Goal: Task Accomplishment & Management: Use online tool/utility

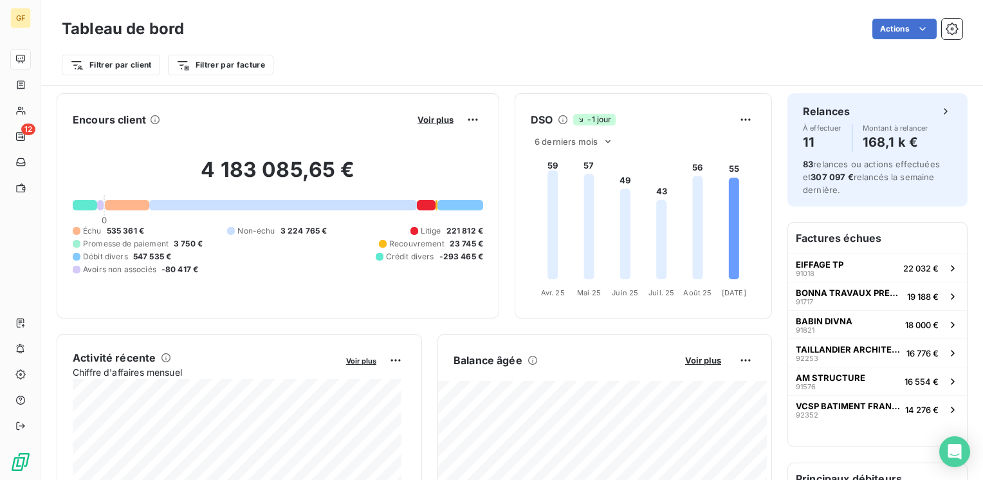
scroll to position [193, 0]
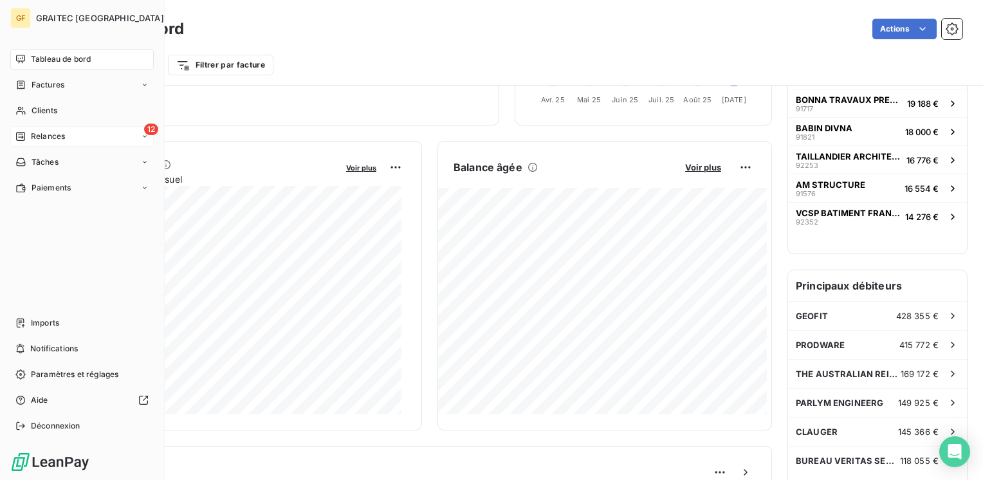
click at [45, 140] on span "Relances" at bounding box center [48, 137] width 34 height 12
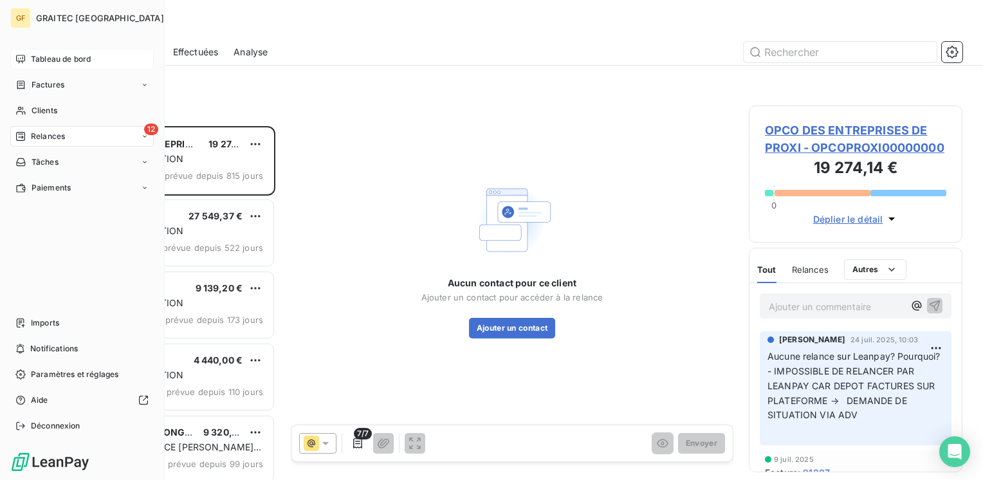
click at [64, 60] on span "Tableau de bord" at bounding box center [61, 59] width 60 height 12
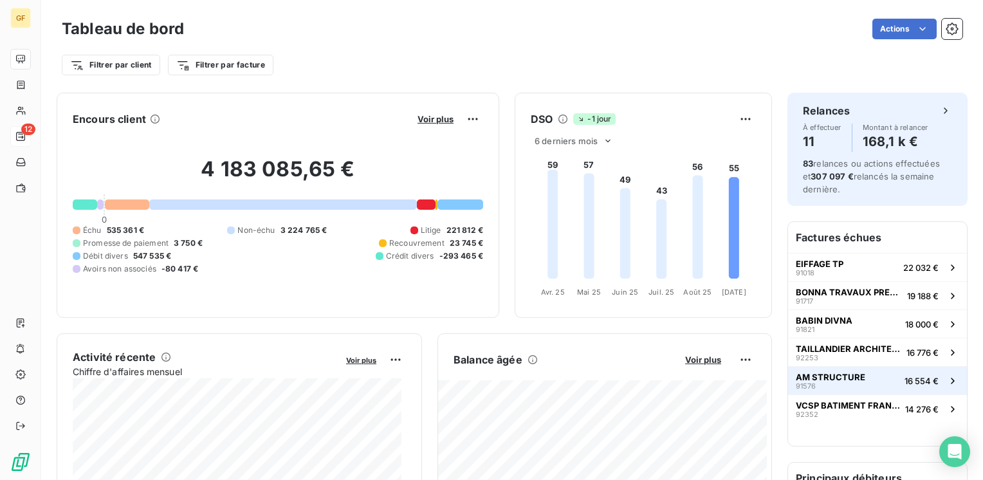
click at [846, 375] on span "AM STRUCTURE" at bounding box center [830, 377] width 69 height 10
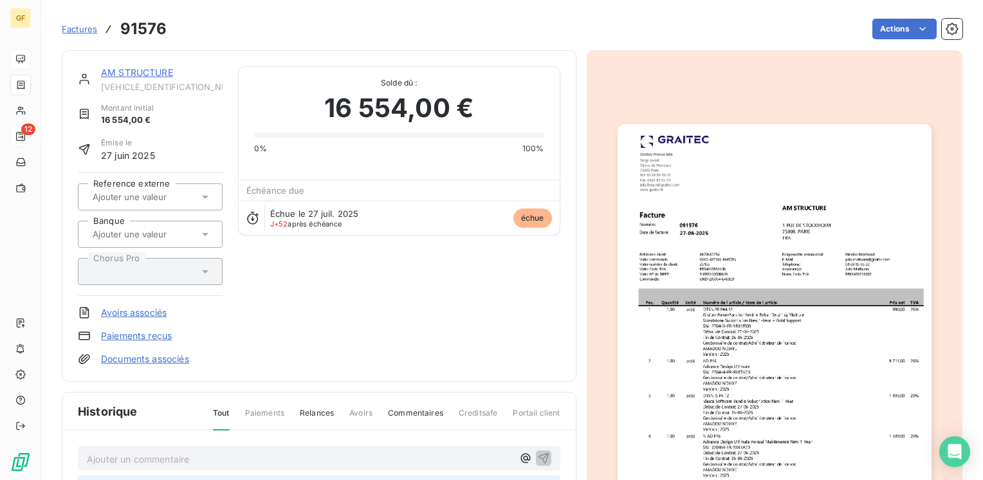
click at [158, 69] on link "AM STRUCTURE" at bounding box center [137, 72] width 72 height 11
click at [145, 71] on link "AM STRUCTURE" at bounding box center [137, 72] width 72 height 11
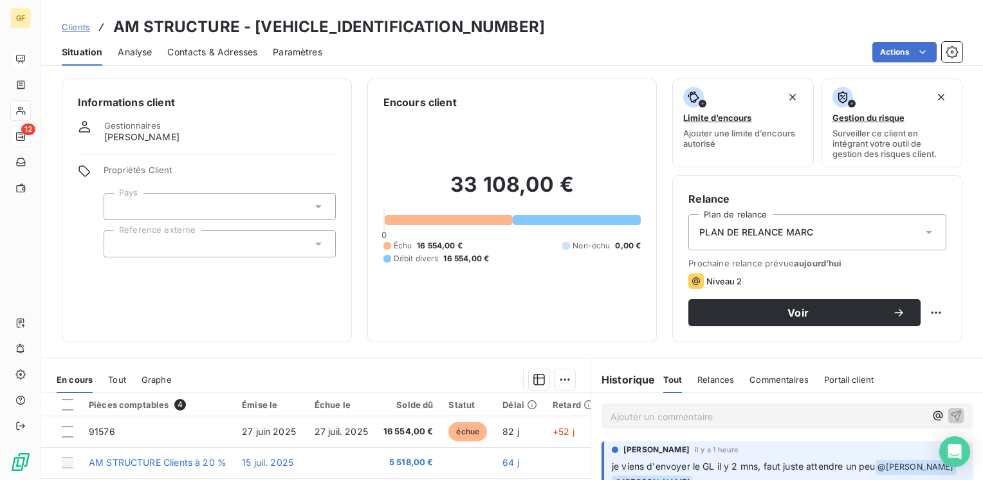
click at [82, 27] on span "Clients" at bounding box center [76, 27] width 28 height 10
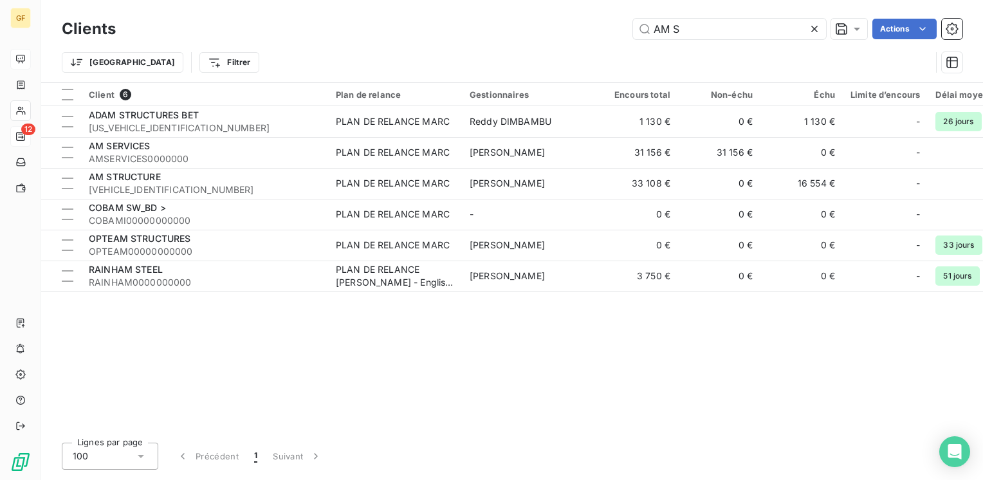
click at [815, 27] on icon at bounding box center [814, 29] width 6 height 6
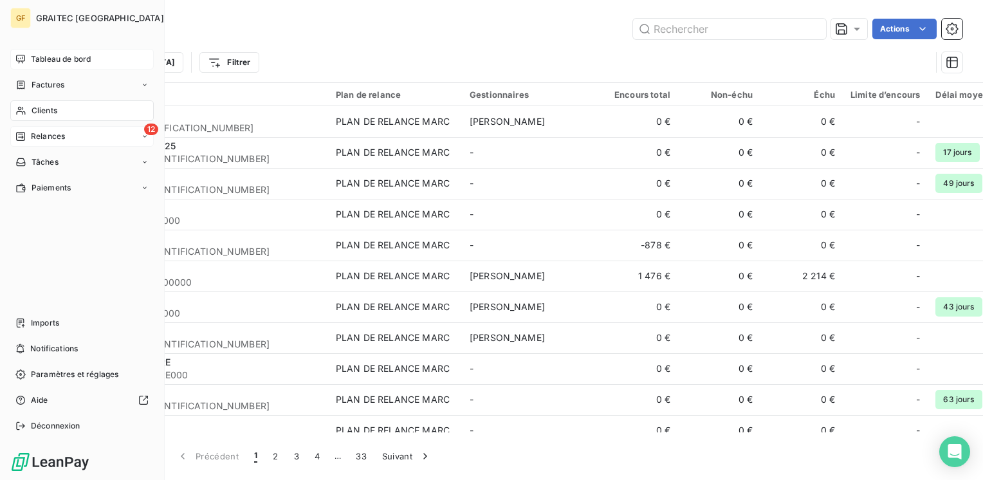
click at [44, 55] on span "Tableau de bord" at bounding box center [61, 59] width 60 height 12
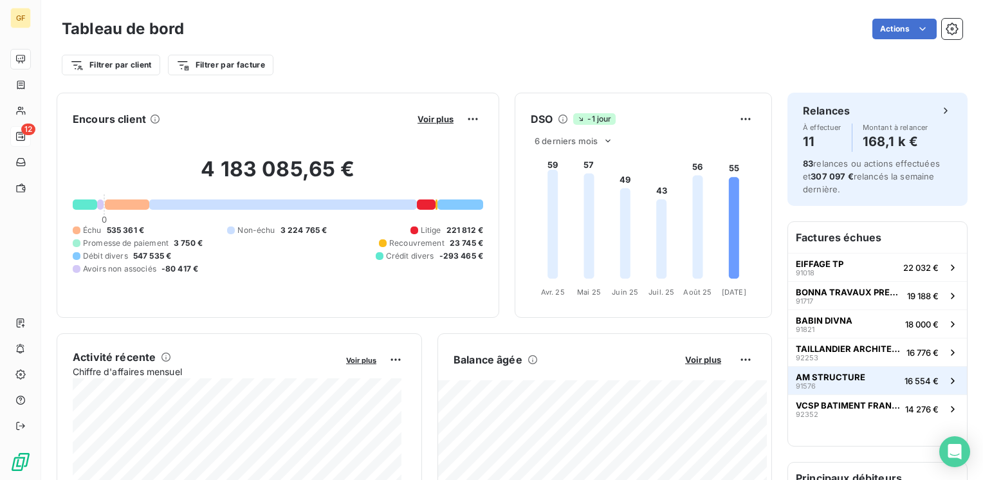
click at [819, 377] on span "AM STRUCTURE" at bounding box center [830, 377] width 69 height 10
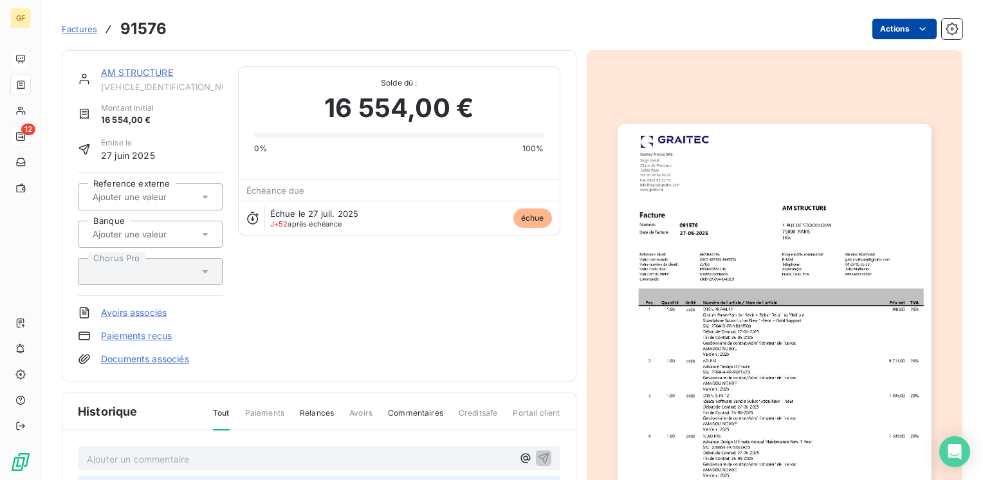
click at [899, 30] on html "GF 12 Factures 91576 Actions AM STRUCTURE [VEHICLE_IDENTIFICATION_NUMBER] Monta…" at bounding box center [491, 240] width 983 height 480
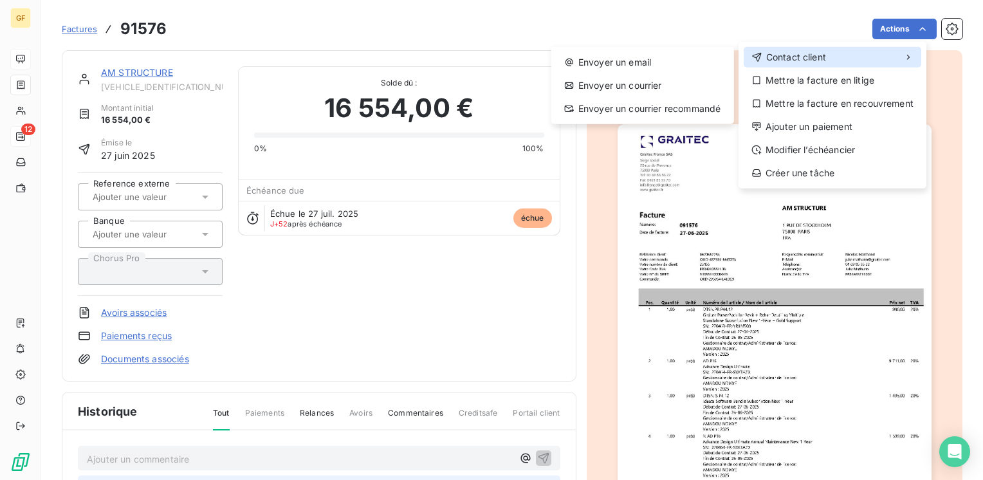
click at [837, 53] on div "Contact client" at bounding box center [833, 57] width 178 height 21
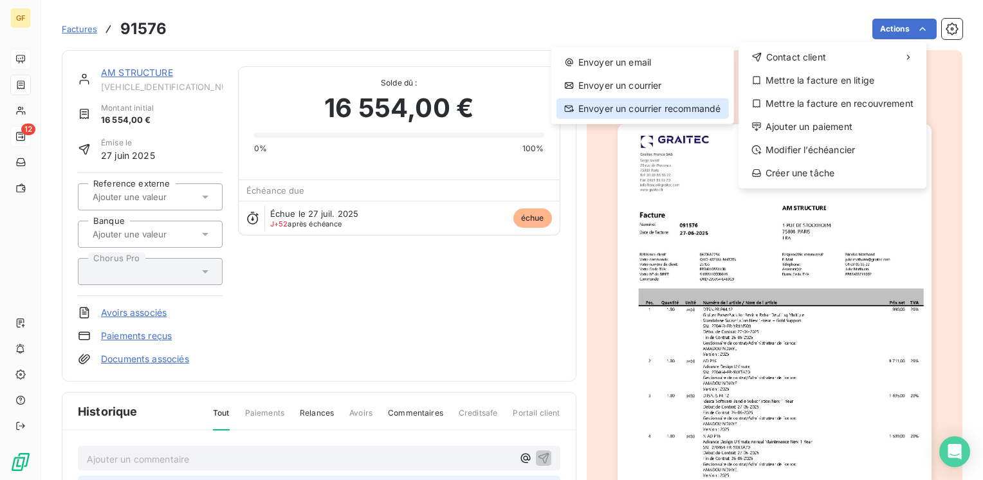
click at [611, 106] on div "Envoyer un courrier recommandé" at bounding box center [643, 108] width 172 height 21
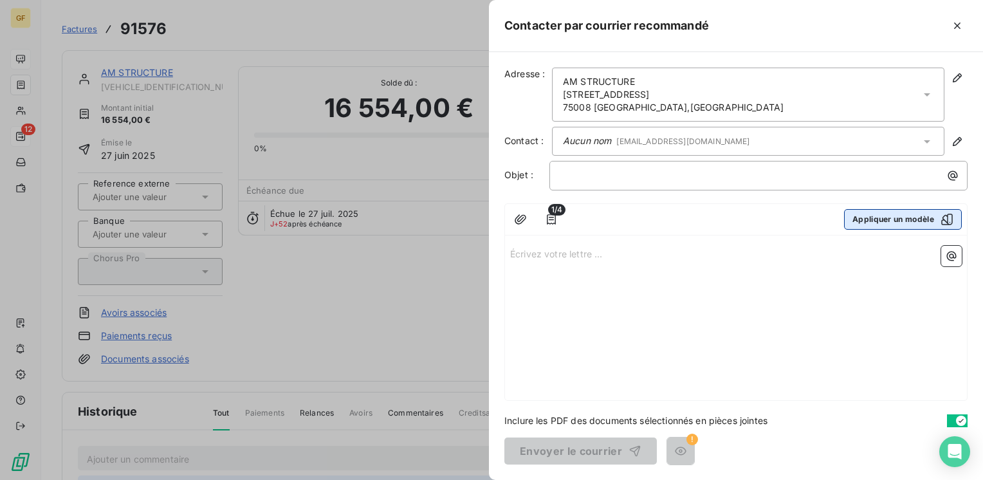
click at [910, 220] on button "Appliquer un modèle" at bounding box center [903, 219] width 118 height 21
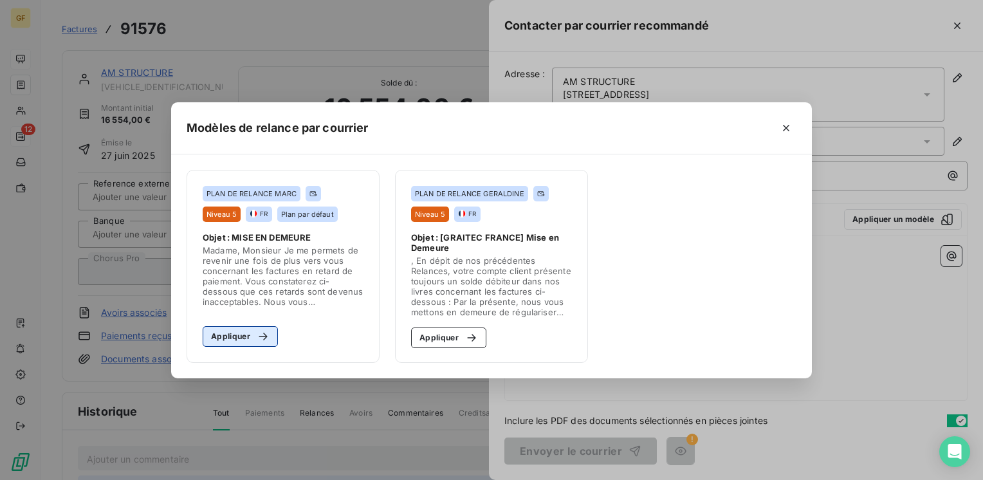
click at [245, 341] on button "Appliquer" at bounding box center [240, 336] width 75 height 21
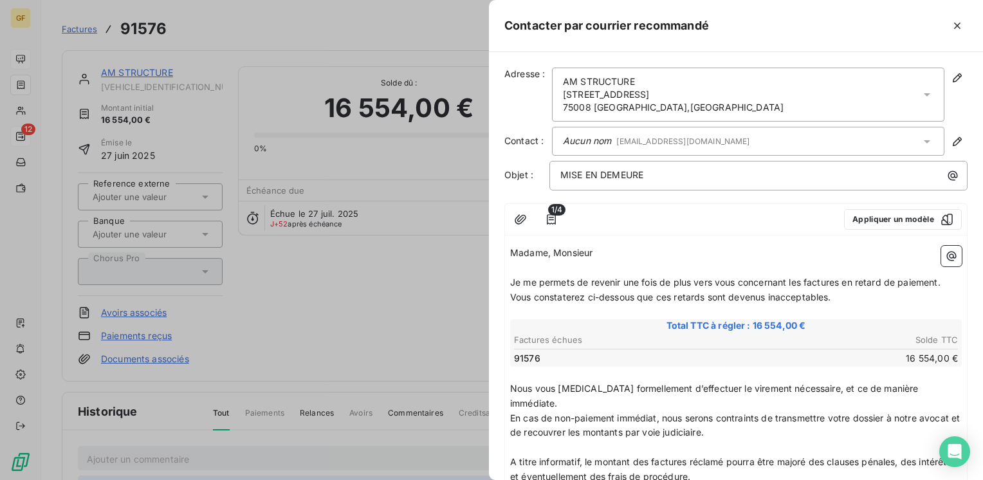
click at [699, 143] on span "[EMAIL_ADDRESS][DOMAIN_NAME]" at bounding box center [682, 141] width 133 height 10
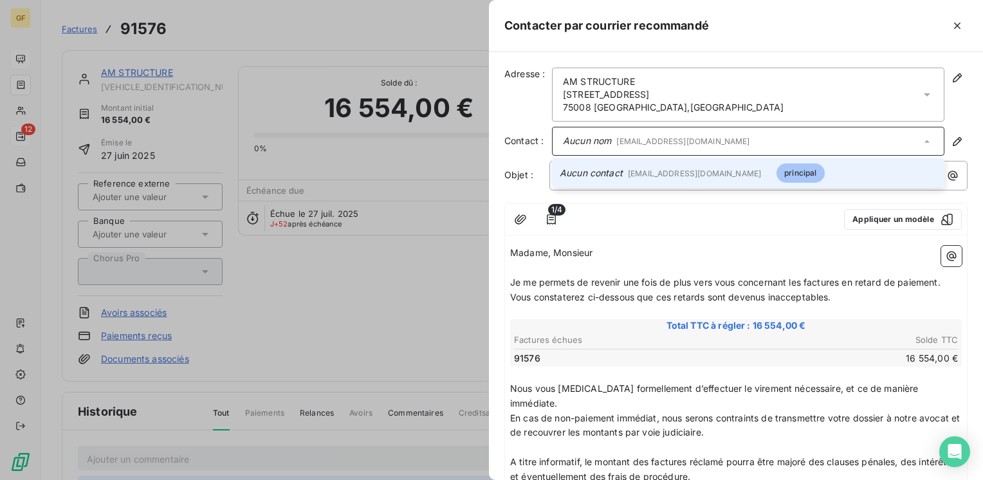
click at [681, 167] on span "Aucun contact [EMAIL_ADDRESS][DOMAIN_NAME]" at bounding box center [660, 174] width 201 height 14
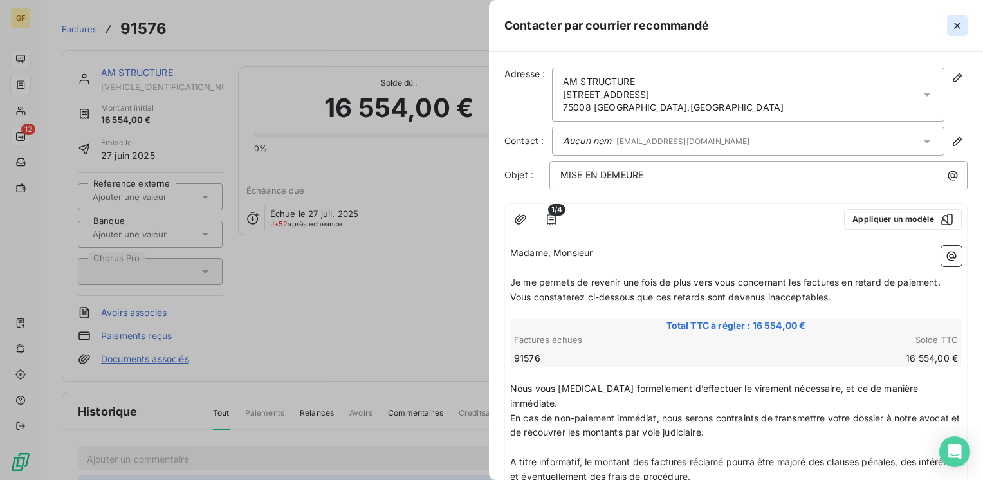
click at [958, 21] on icon "button" at bounding box center [957, 25] width 13 height 13
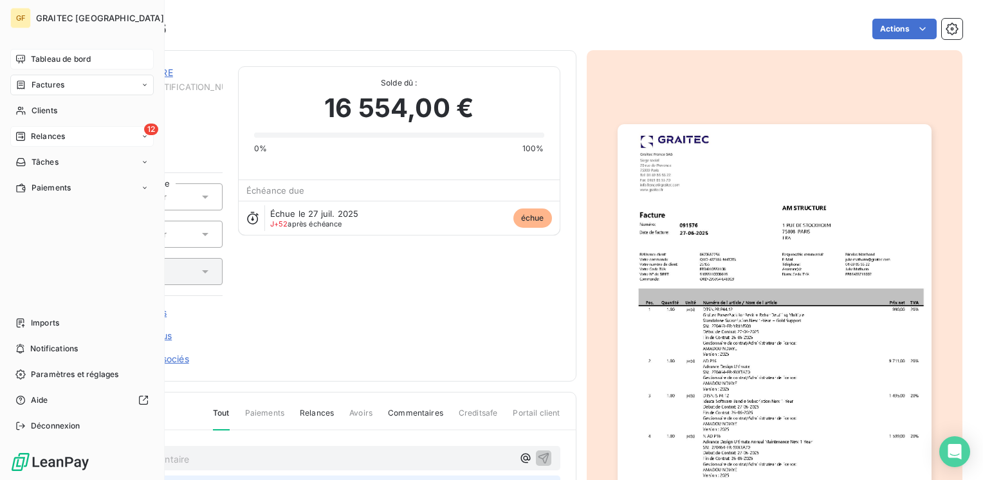
click at [39, 61] on span "Tableau de bord" at bounding box center [61, 59] width 60 height 12
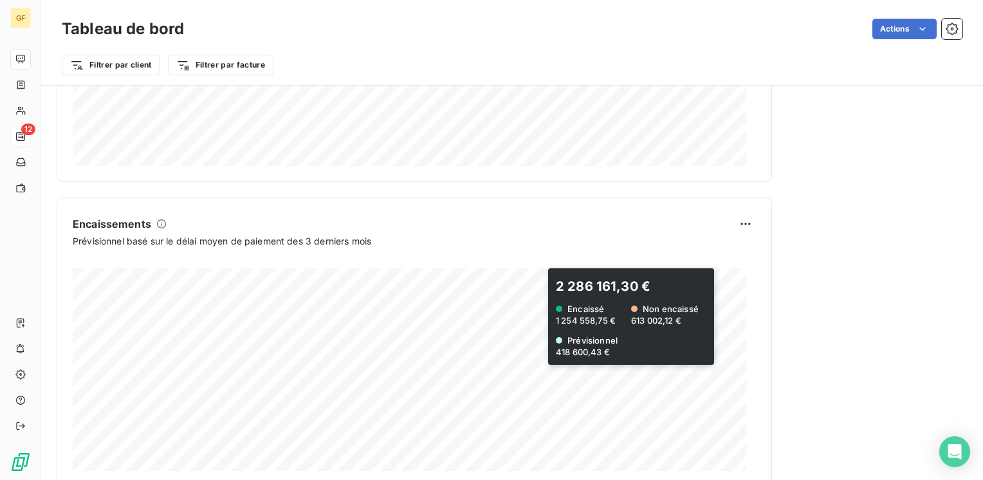
scroll to position [773, 0]
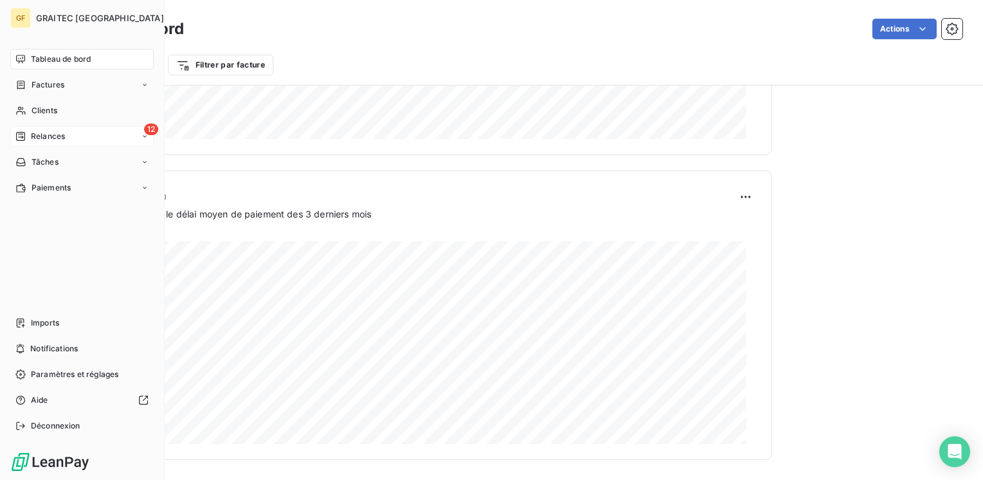
click at [43, 57] on span "Tableau de bord" at bounding box center [61, 59] width 60 height 12
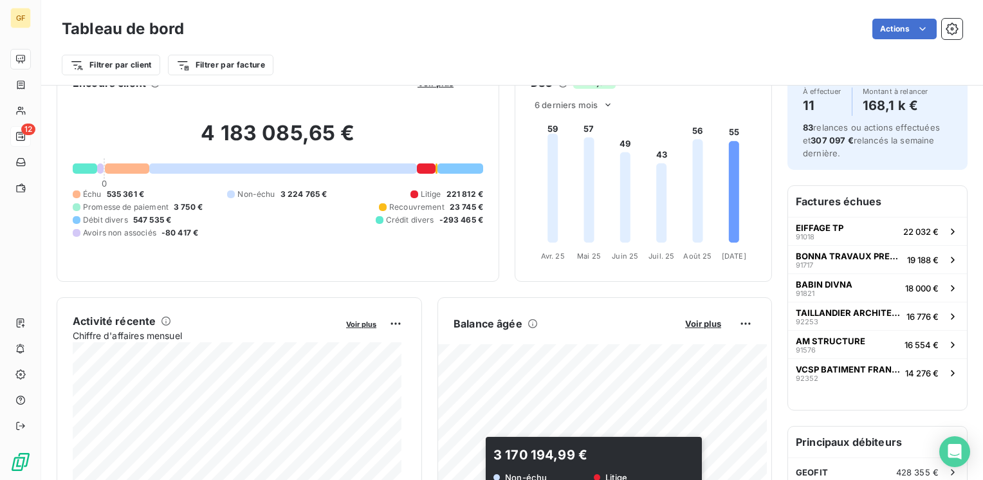
scroll to position [0, 0]
